Goal: Transaction & Acquisition: Book appointment/travel/reservation

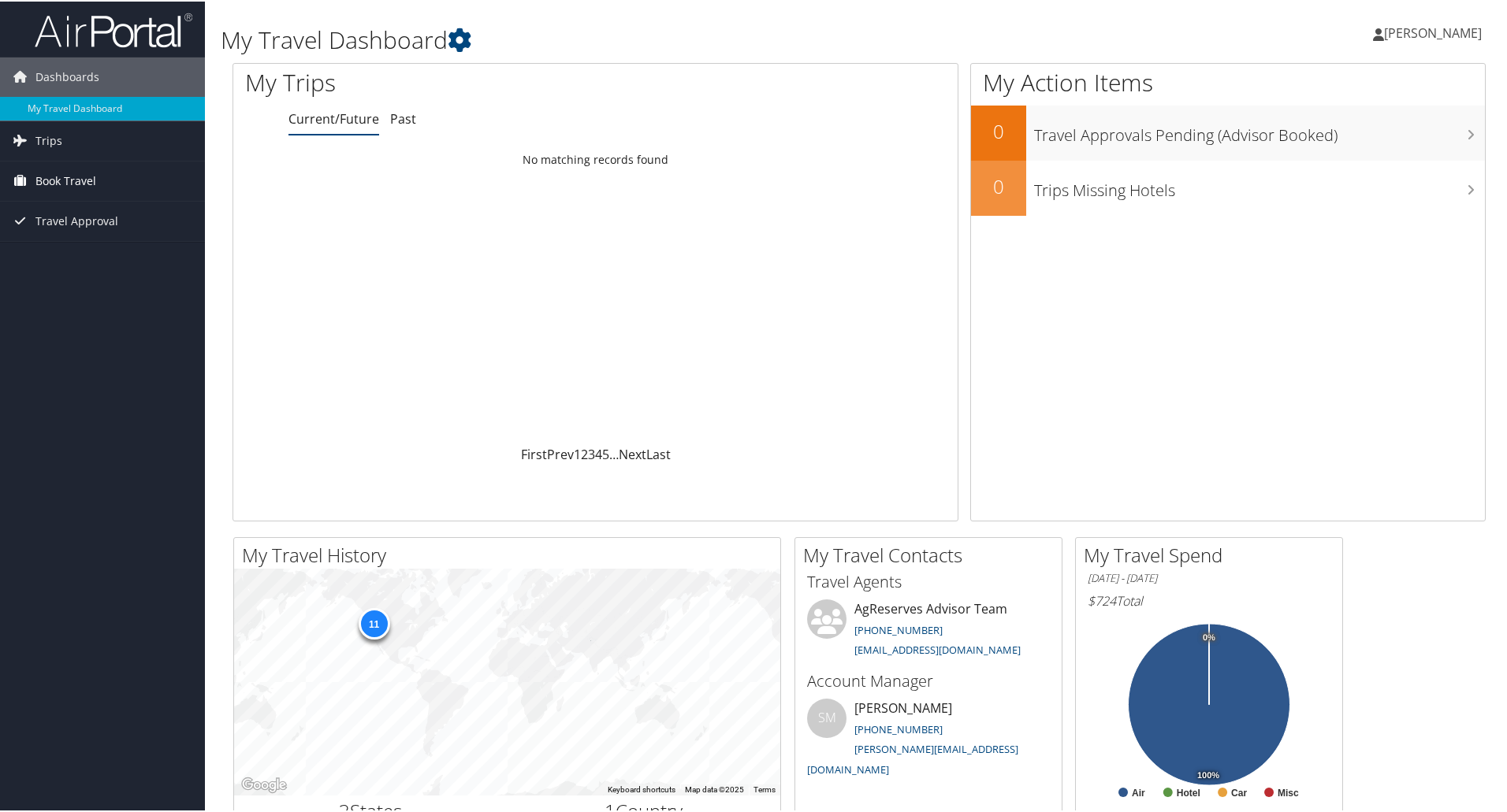
click at [61, 180] on span "Book Travel" at bounding box center [66, 179] width 61 height 39
click at [54, 179] on span "Book Travel" at bounding box center [66, 179] width 61 height 39
click at [465, 35] on icon at bounding box center [460, 38] width 24 height 24
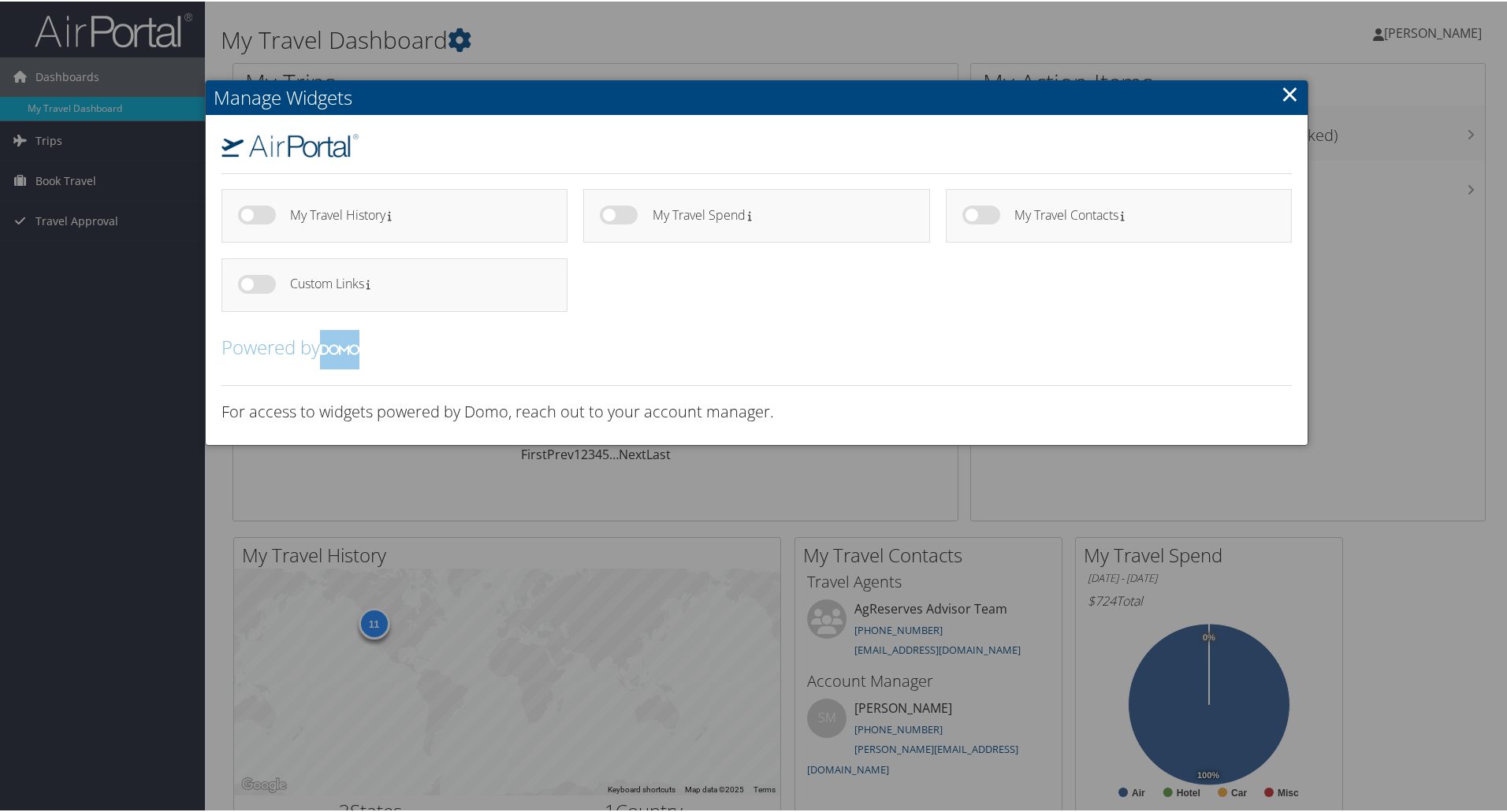
click at [1289, 92] on link "×" at bounding box center [1290, 91] width 18 height 31
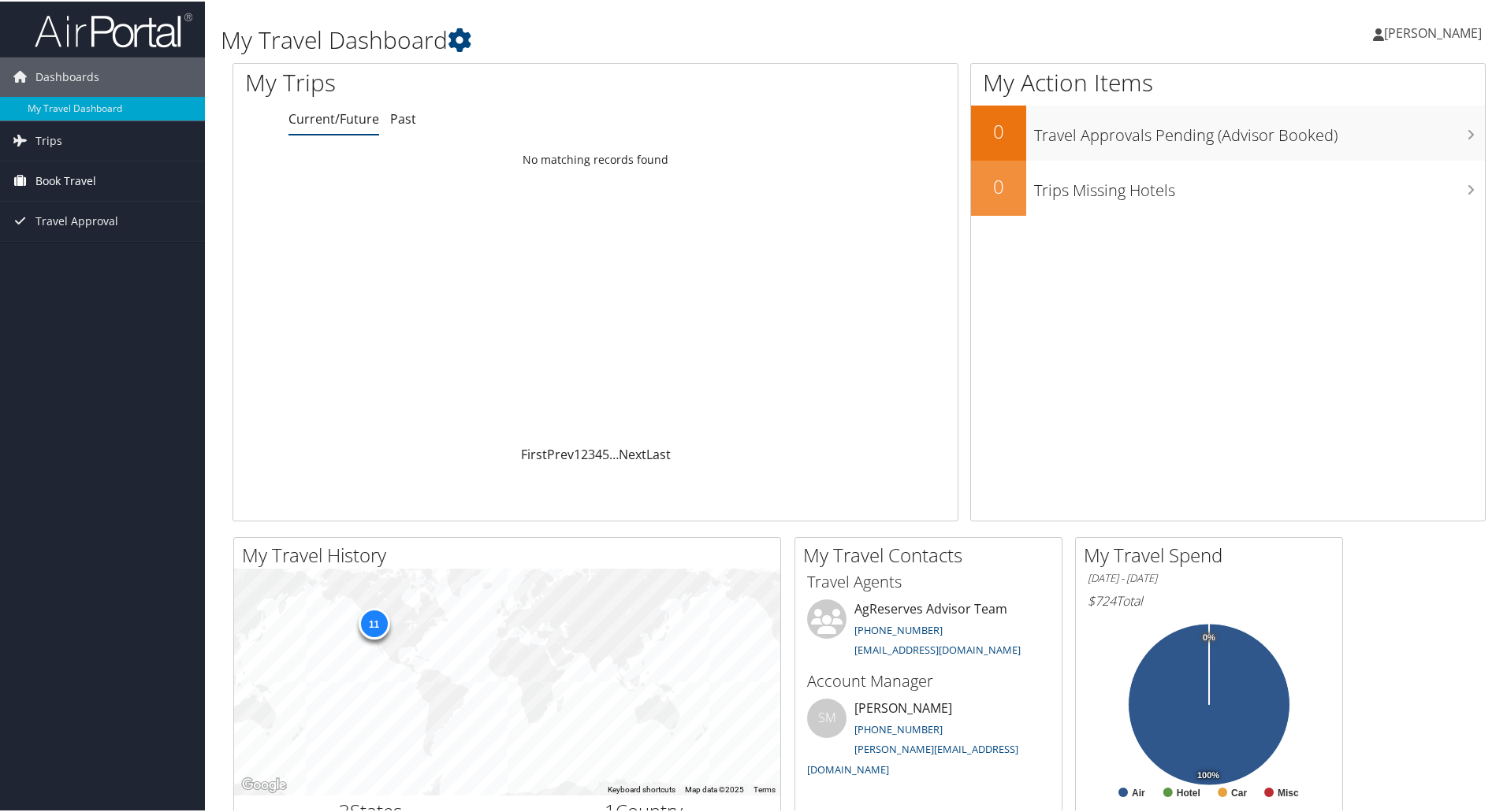
click at [41, 176] on span "Book Travel" at bounding box center [66, 179] width 61 height 39
click at [75, 257] on link "Book/Manage Online Trips" at bounding box center [103, 259] width 205 height 24
